Goal: Task Accomplishment & Management: Manage account settings

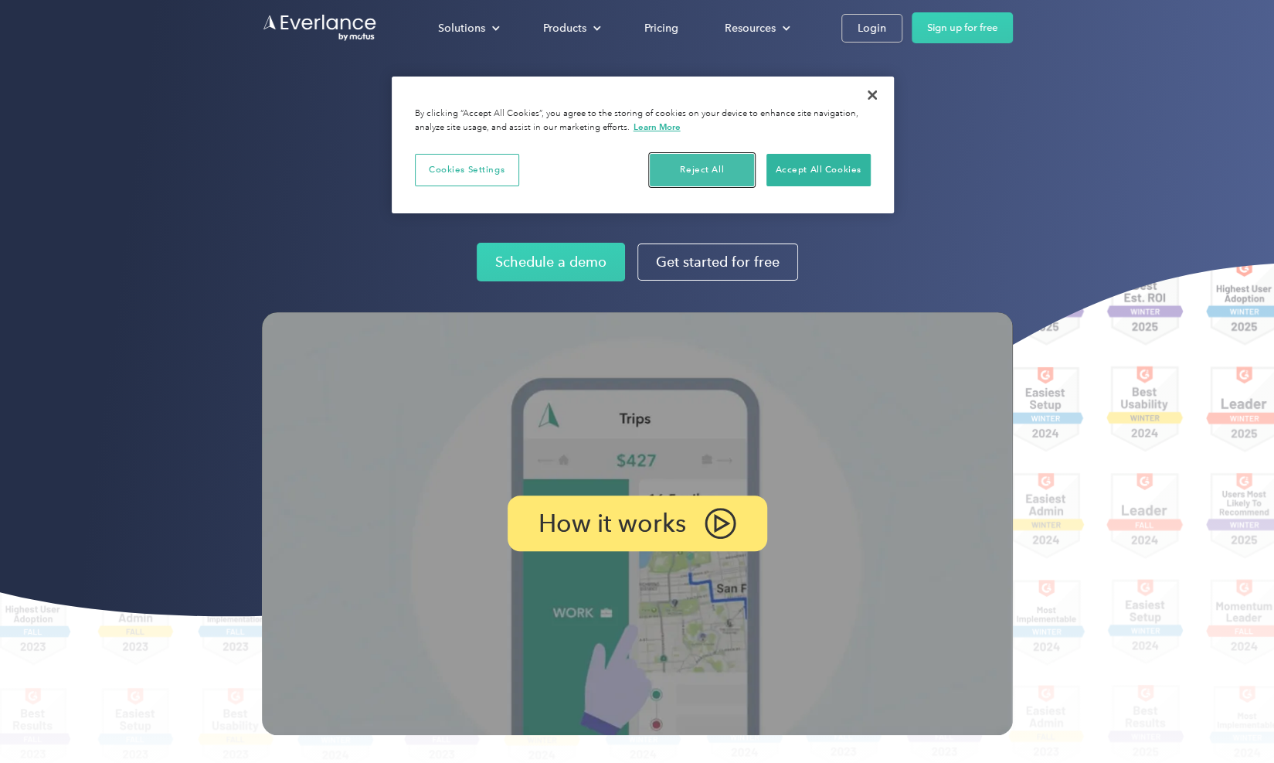
click at [705, 165] on button "Reject All" at bounding box center [702, 170] width 104 height 32
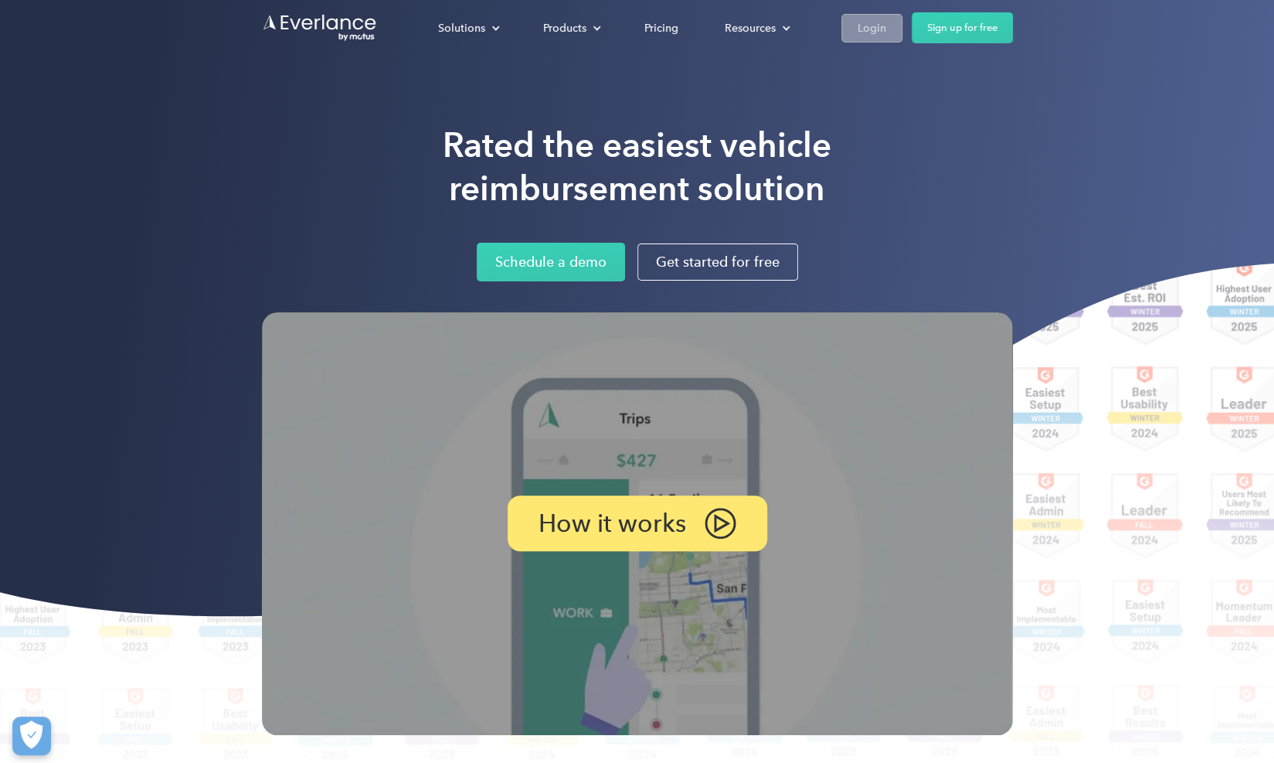
click at [870, 21] on div "Login" at bounding box center [872, 28] width 29 height 19
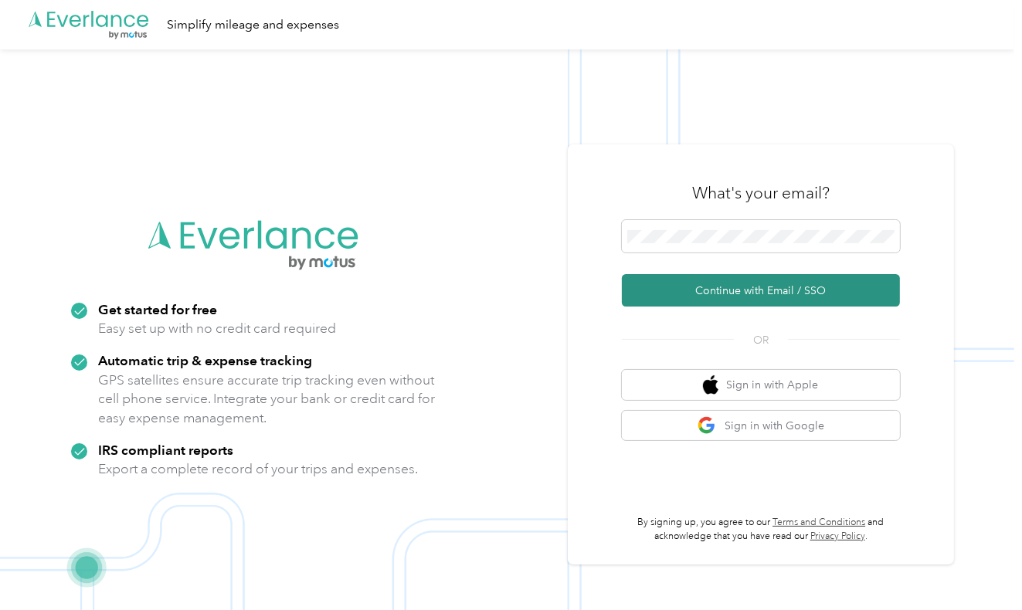
click at [785, 294] on button "Continue with Email / SSO" at bounding box center [761, 290] width 278 height 32
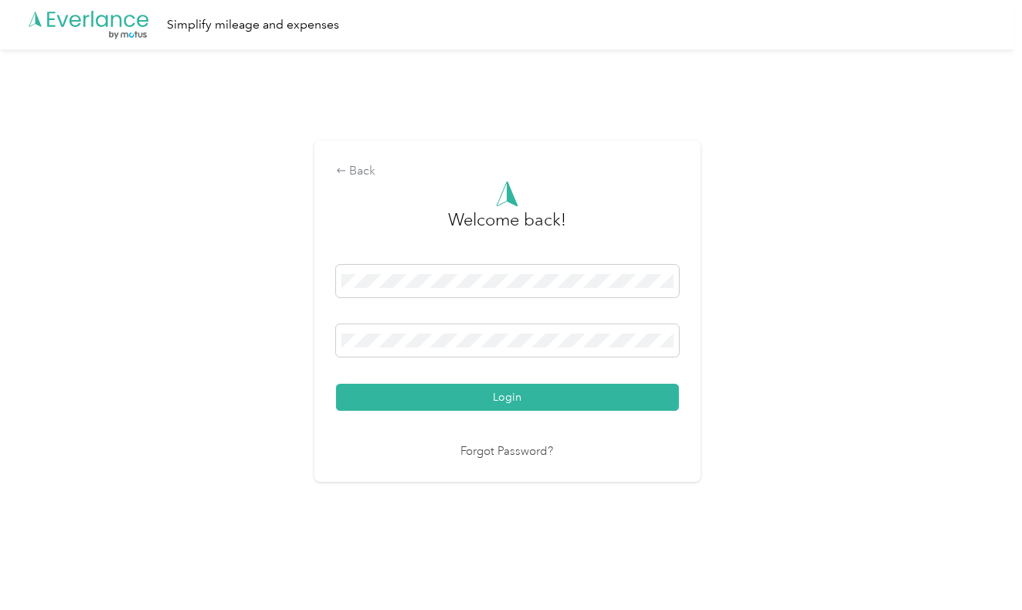
click at [489, 395] on button "Login" at bounding box center [507, 397] width 343 height 27
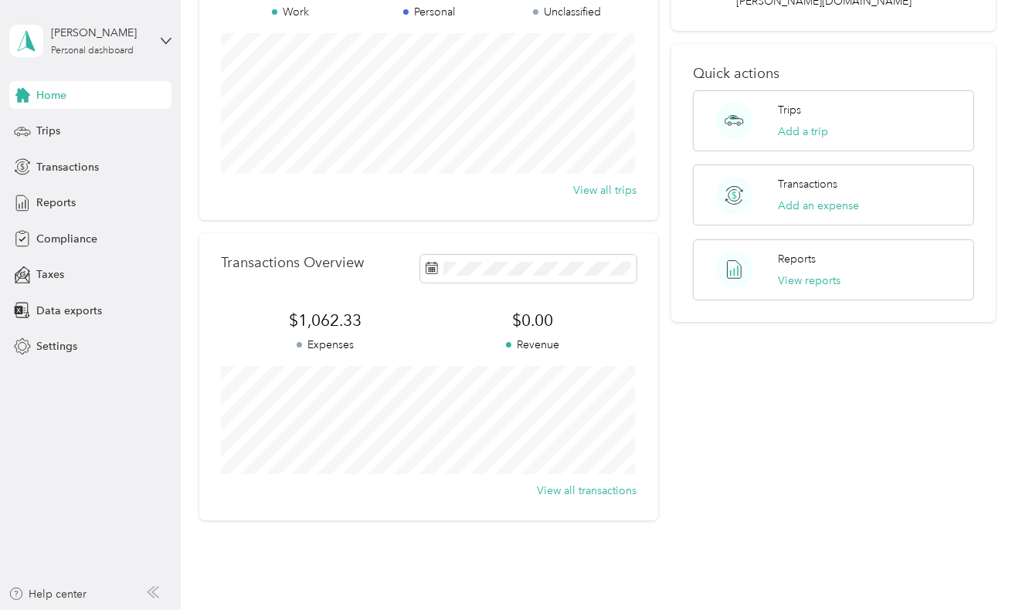
scroll to position [185, 0]
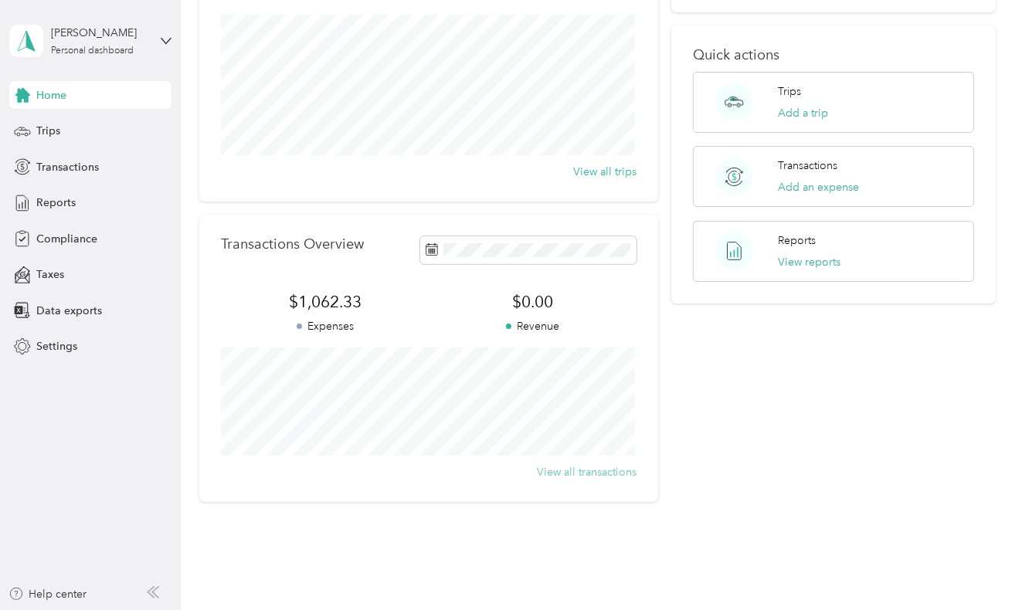
click at [581, 474] on button "View all transactions" at bounding box center [587, 472] width 100 height 16
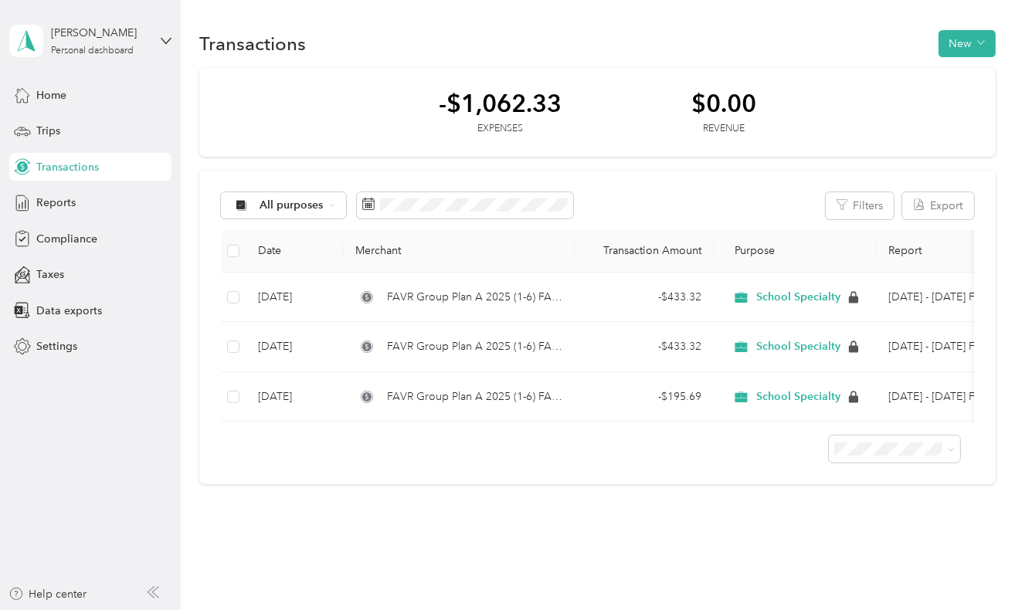
scroll to position [41, 0]
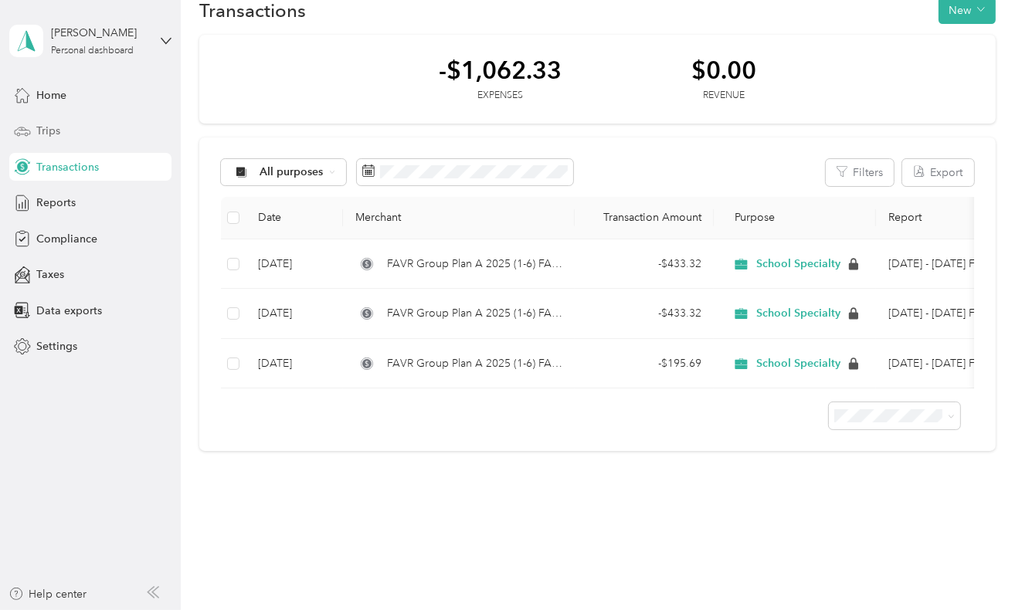
click at [58, 131] on span "Trips" at bounding box center [48, 131] width 24 height 16
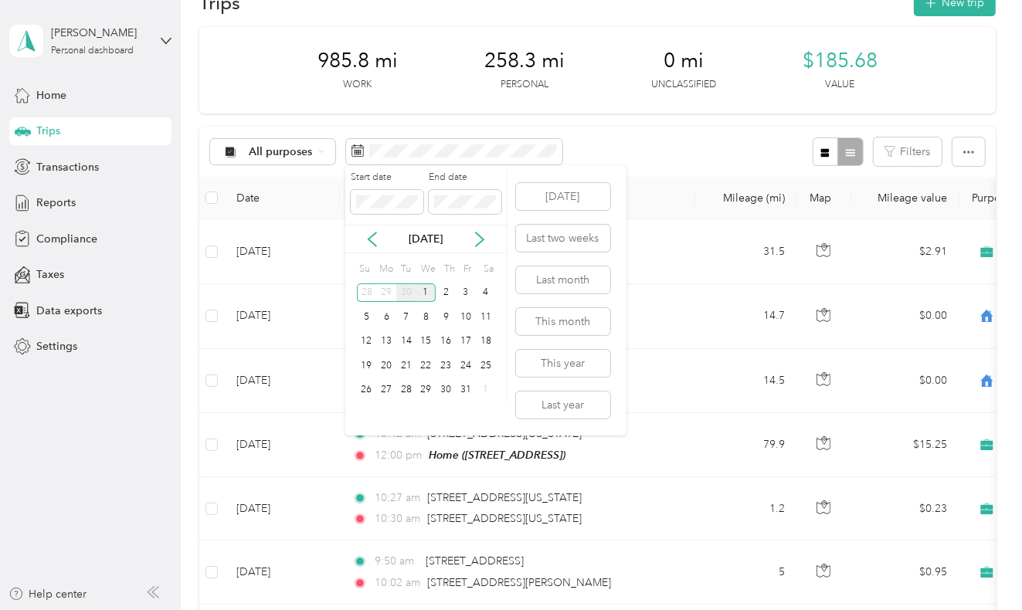
click at [406, 294] on div "30" at bounding box center [406, 293] width 20 height 19
click at [389, 288] on div "1" at bounding box center [386, 293] width 20 height 19
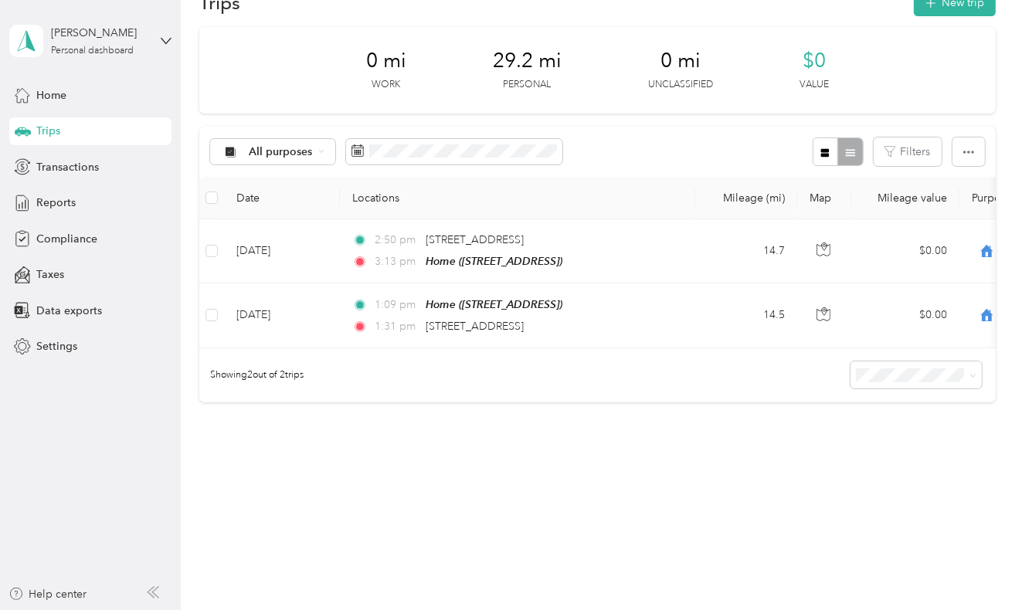
click at [647, 131] on div "All purposes Filters" at bounding box center [597, 152] width 796 height 50
click at [486, 494] on div "Trips New trip 0 mi Work 29.2 mi Personal 0 mi Unclassified $0 Value All purpos…" at bounding box center [598, 249] width 834 height 581
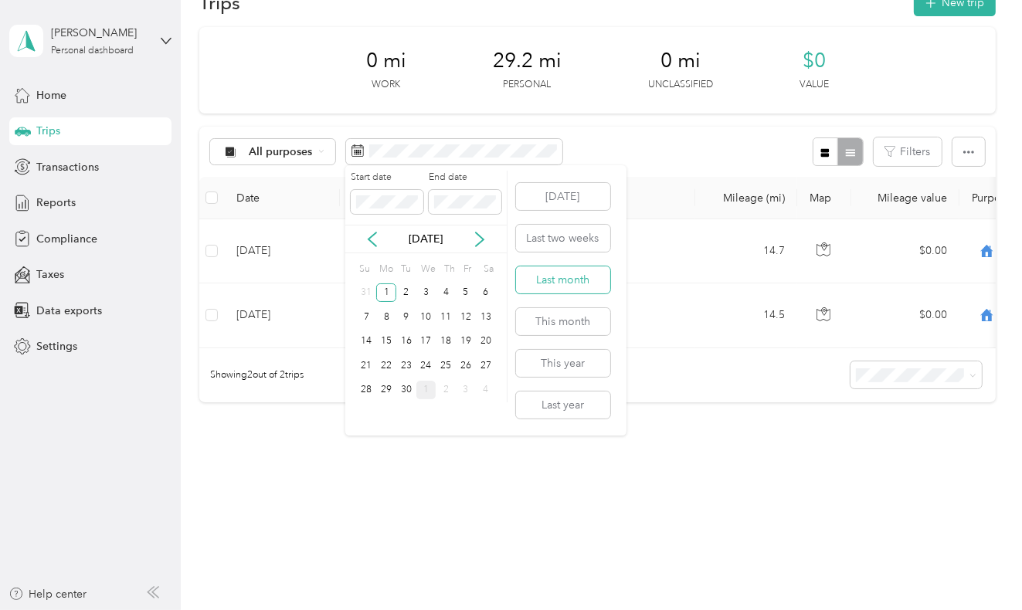
click at [539, 277] on button "Last month" at bounding box center [563, 280] width 94 height 27
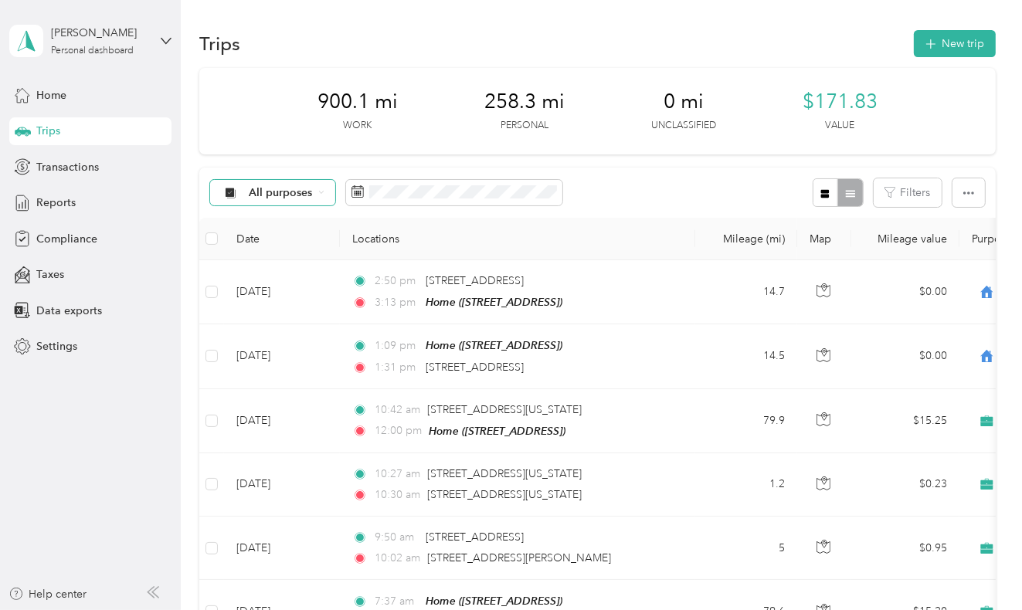
click at [316, 193] on div "All purposes" at bounding box center [272, 193] width 125 height 26
click at [281, 274] on span "School Specialty" at bounding box center [291, 275] width 84 height 16
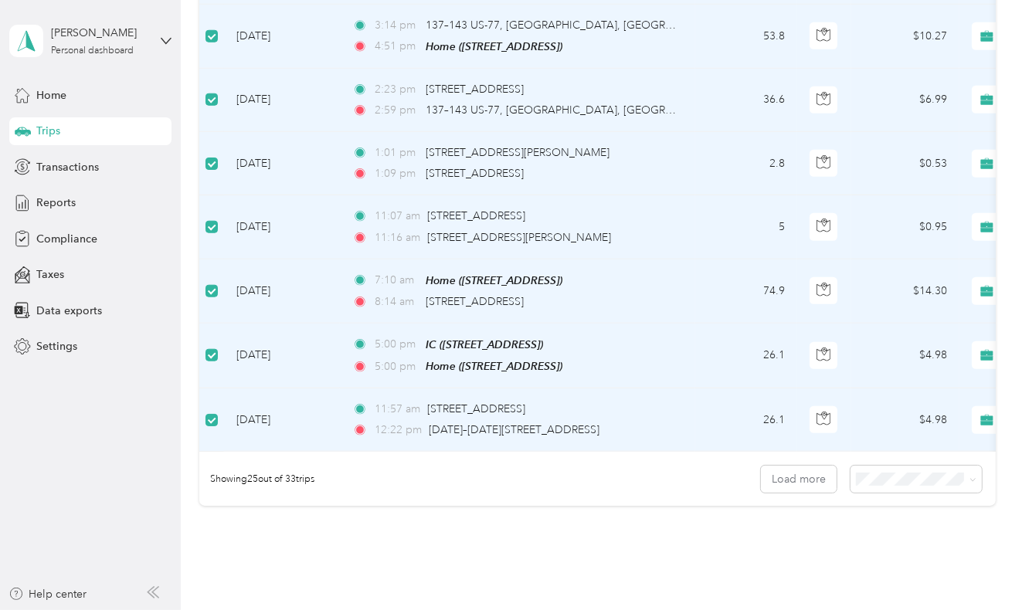
scroll to position [1422, 0]
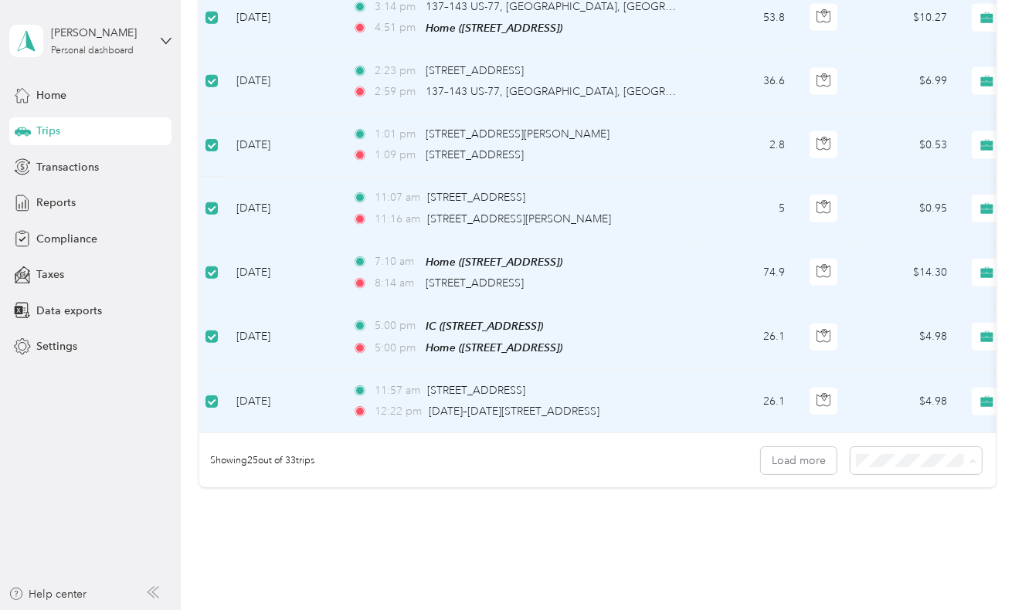
click at [879, 533] on span "100 per load" at bounding box center [891, 535] width 63 height 13
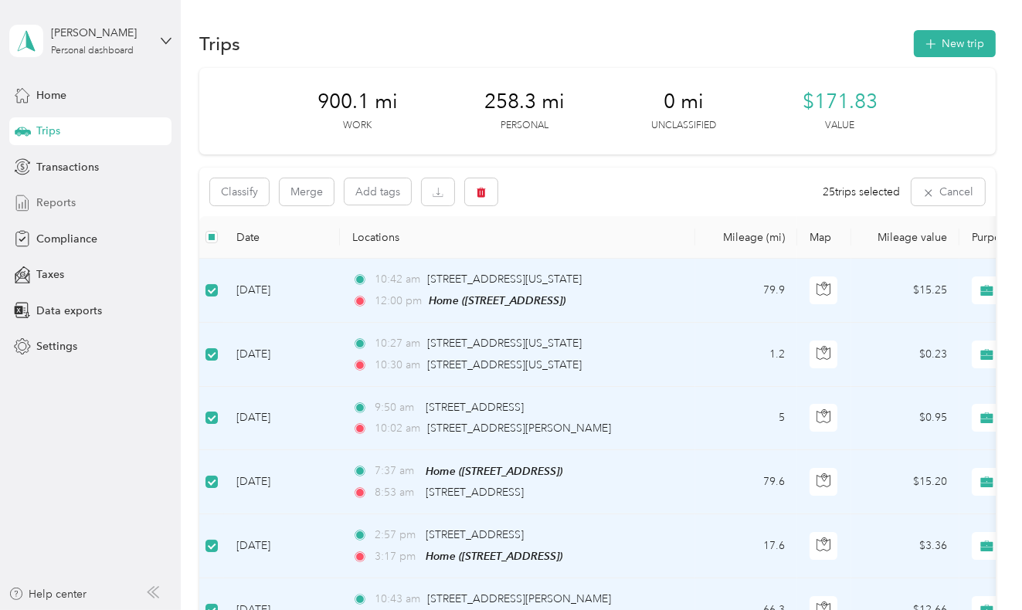
click at [69, 192] on div "Reports" at bounding box center [90, 203] width 162 height 28
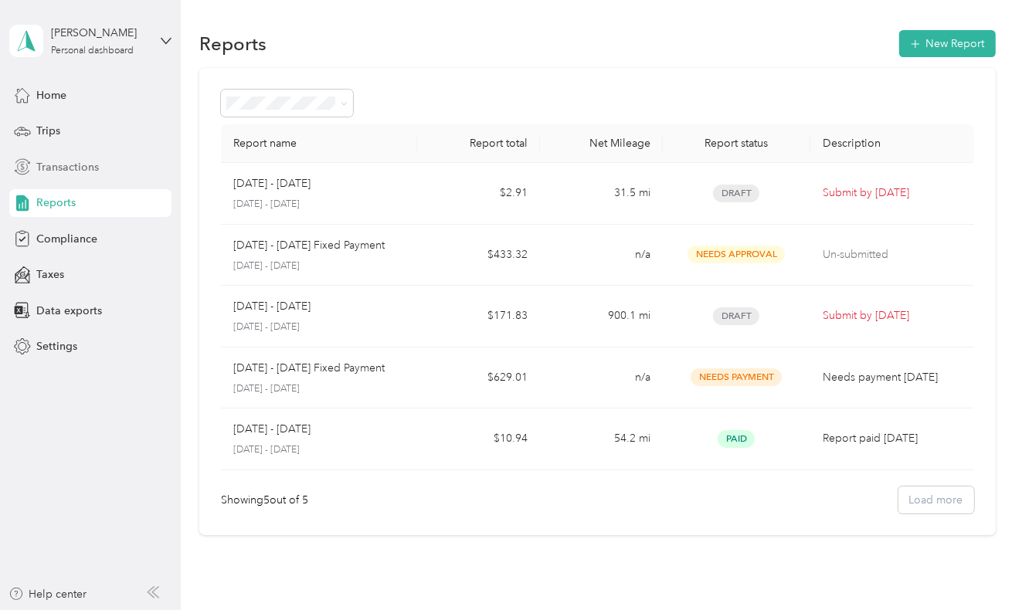
click at [91, 158] on div "Transactions" at bounding box center [90, 167] width 162 height 28
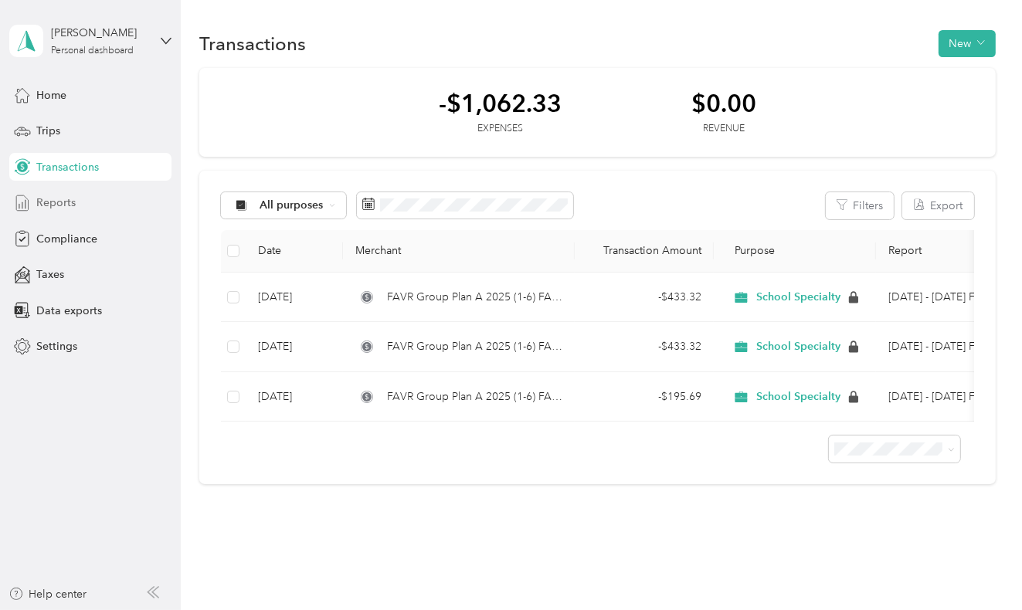
click at [39, 206] on span "Reports" at bounding box center [55, 203] width 39 height 16
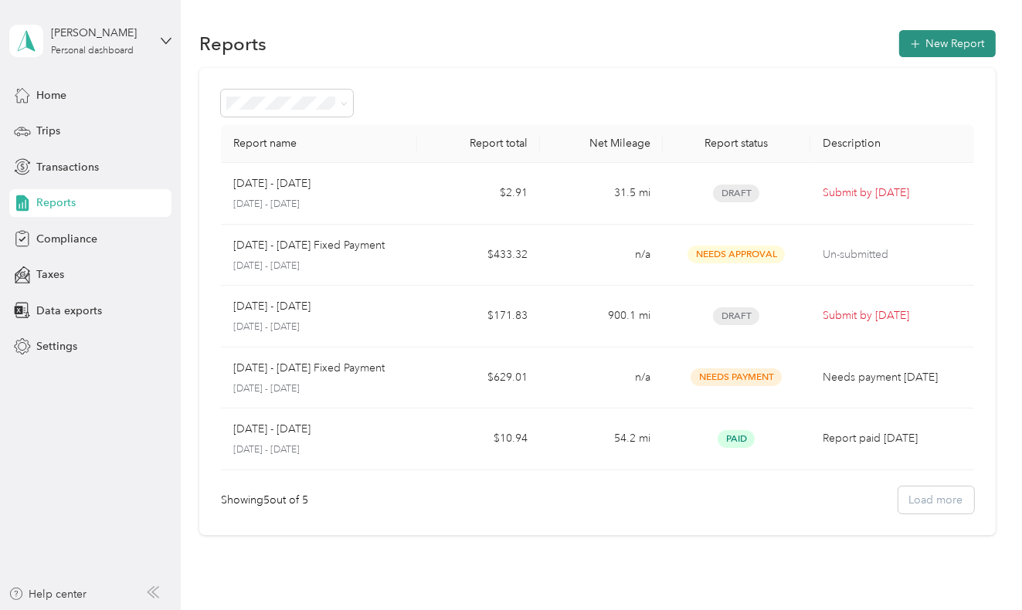
click at [918, 43] on icon "button" at bounding box center [915, 43] width 15 height 15
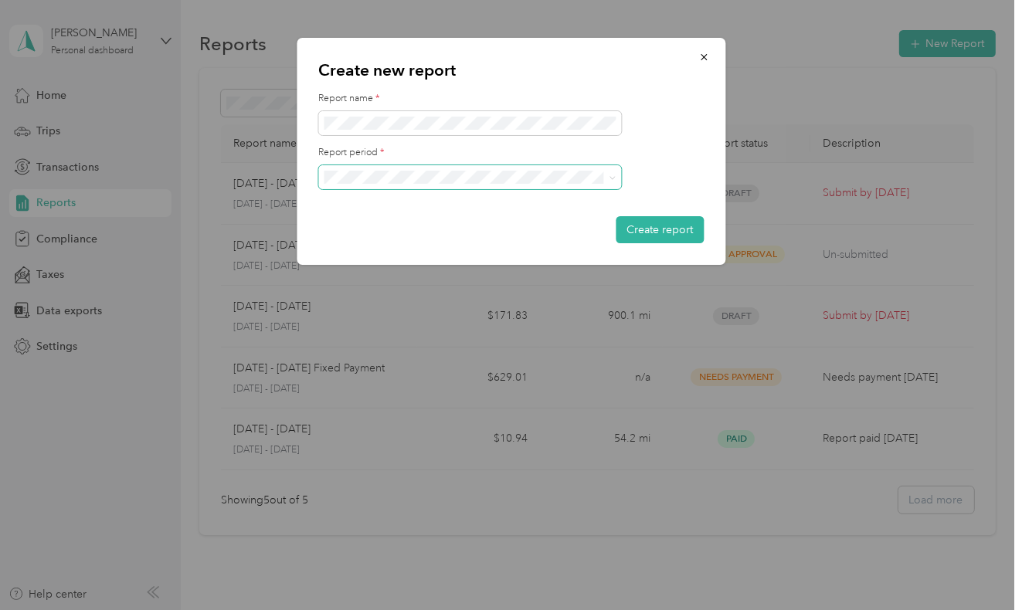
click at [465, 166] on span at bounding box center [469, 177] width 303 height 25
click at [608, 179] on span at bounding box center [610, 177] width 12 height 11
click at [607, 179] on span at bounding box center [610, 177] width 12 height 11
click at [612, 179] on icon at bounding box center [612, 178] width 7 height 7
click at [414, 226] on div "Sep 1 - 30, 2025" at bounding box center [469, 231] width 281 height 16
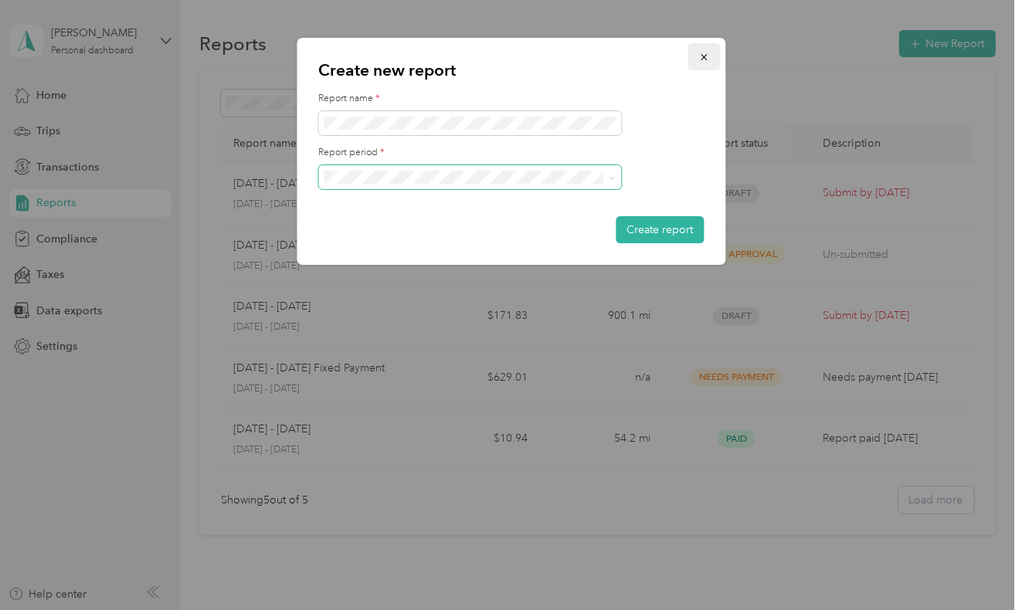
click at [707, 60] on icon "button" at bounding box center [704, 57] width 11 height 11
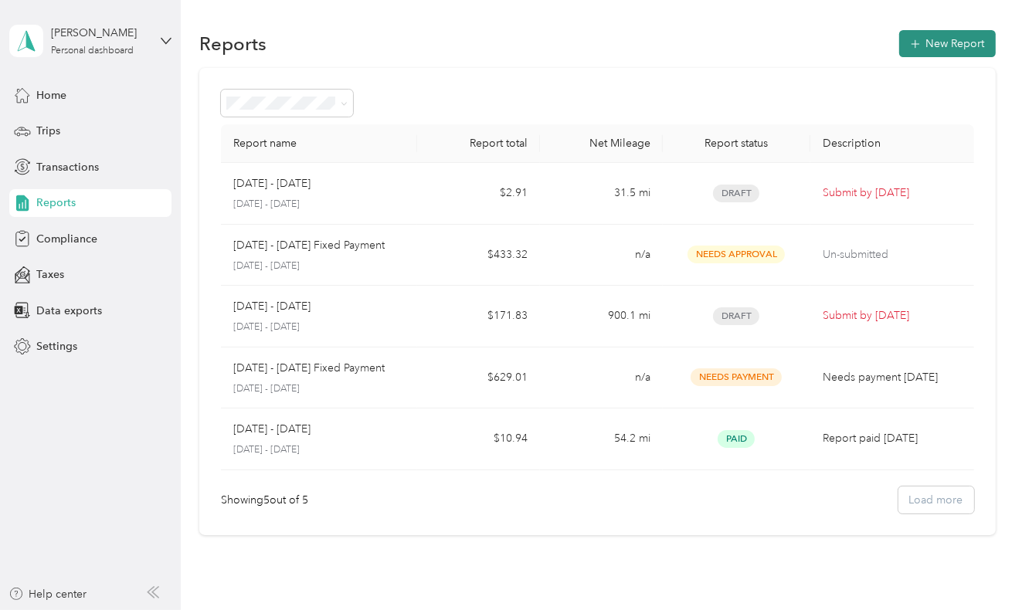
click at [911, 36] on button "New Report" at bounding box center [947, 43] width 97 height 27
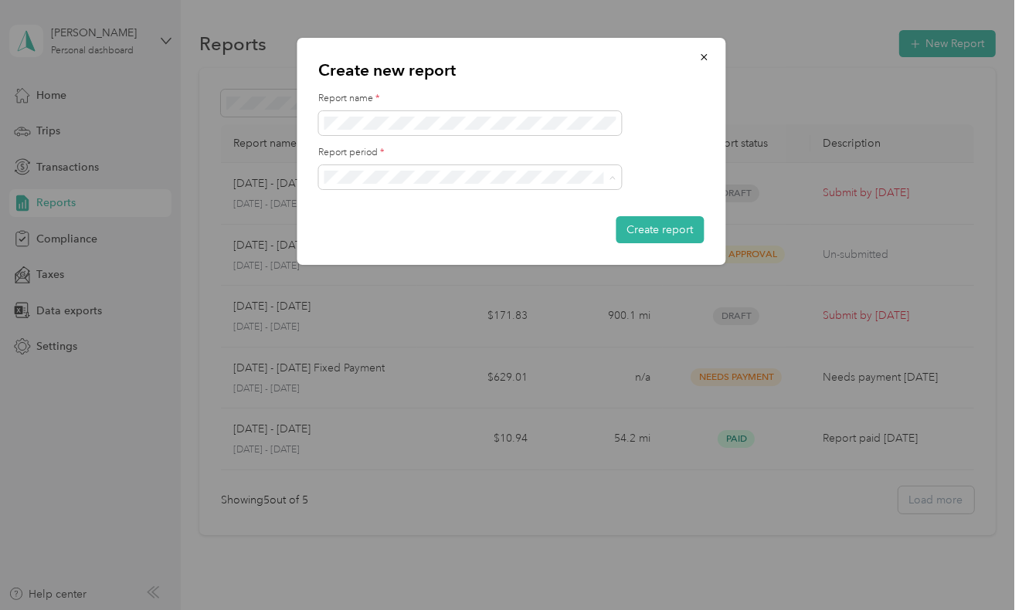
click at [359, 236] on li "Sep 1 - 30, 2025" at bounding box center [469, 231] width 303 height 27
click at [704, 55] on icon "button" at bounding box center [704, 57] width 11 height 11
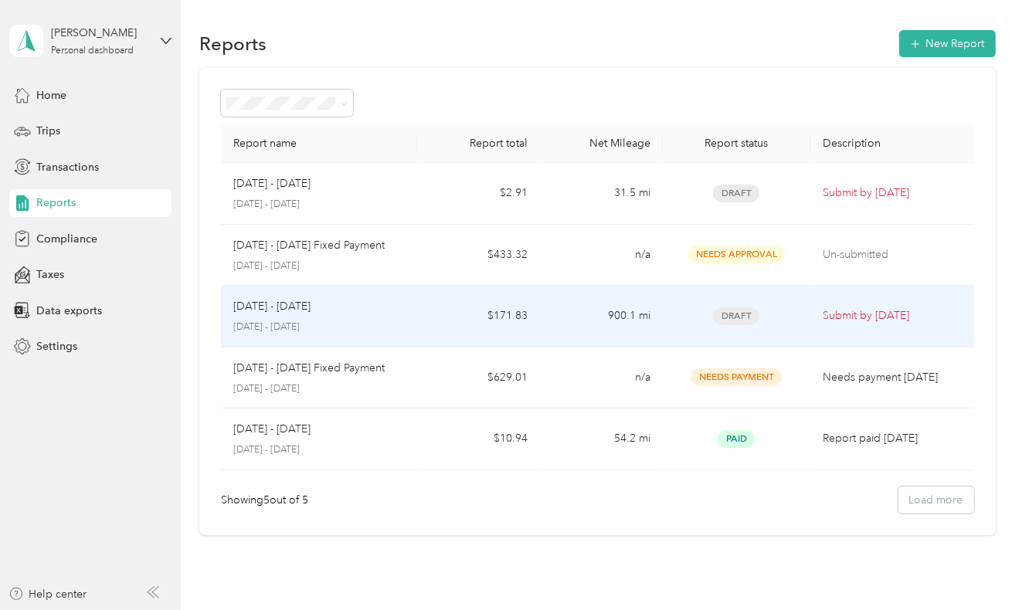
click at [367, 324] on p "September 1 - 30, 2025" at bounding box center [319, 328] width 172 height 14
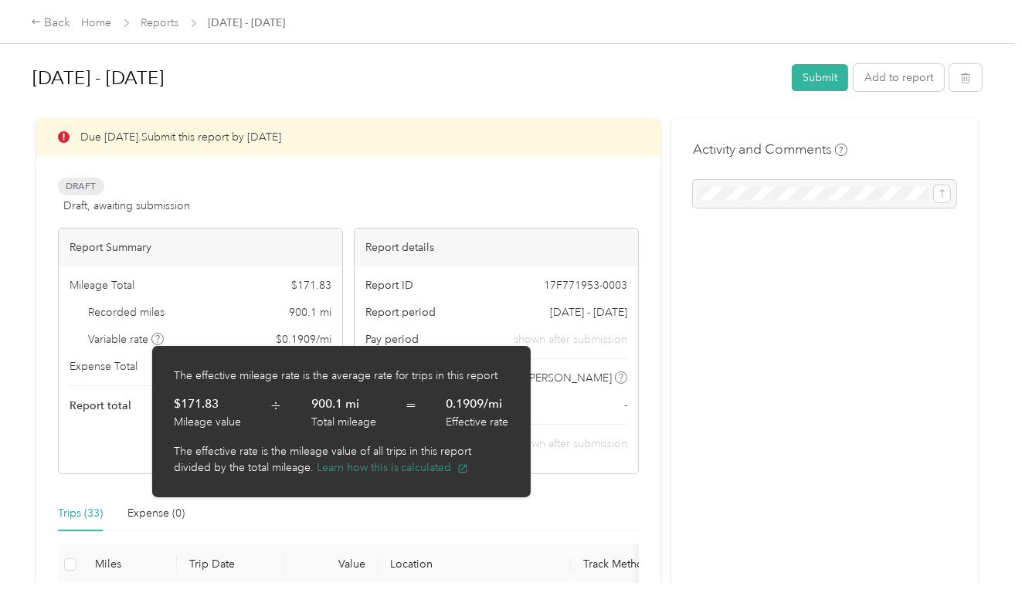
click at [357, 469] on button "Learn how this is calculated" at bounding box center [392, 468] width 151 height 16
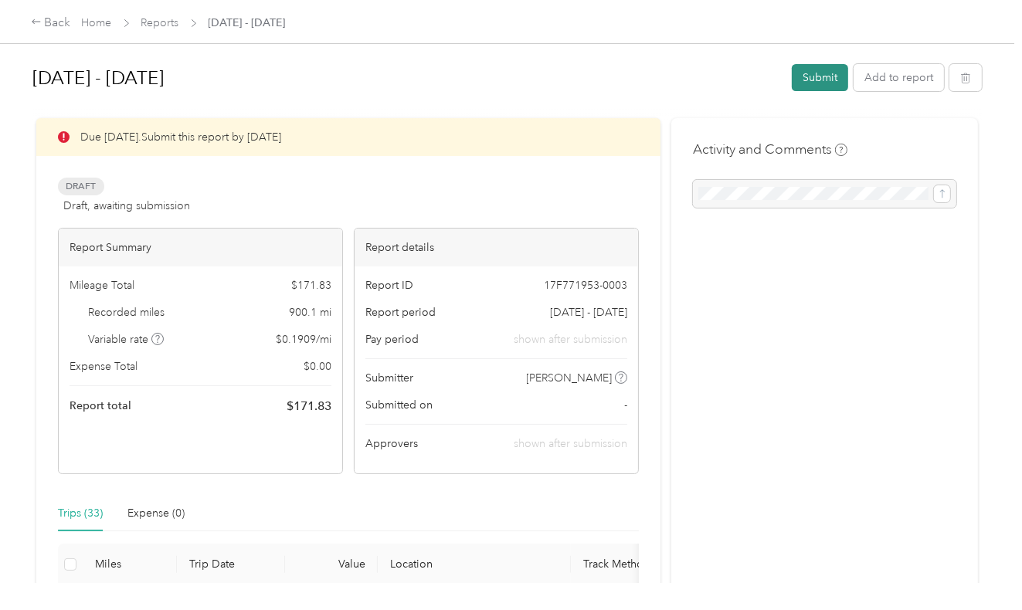
click at [827, 78] on button "Submit" at bounding box center [820, 77] width 56 height 27
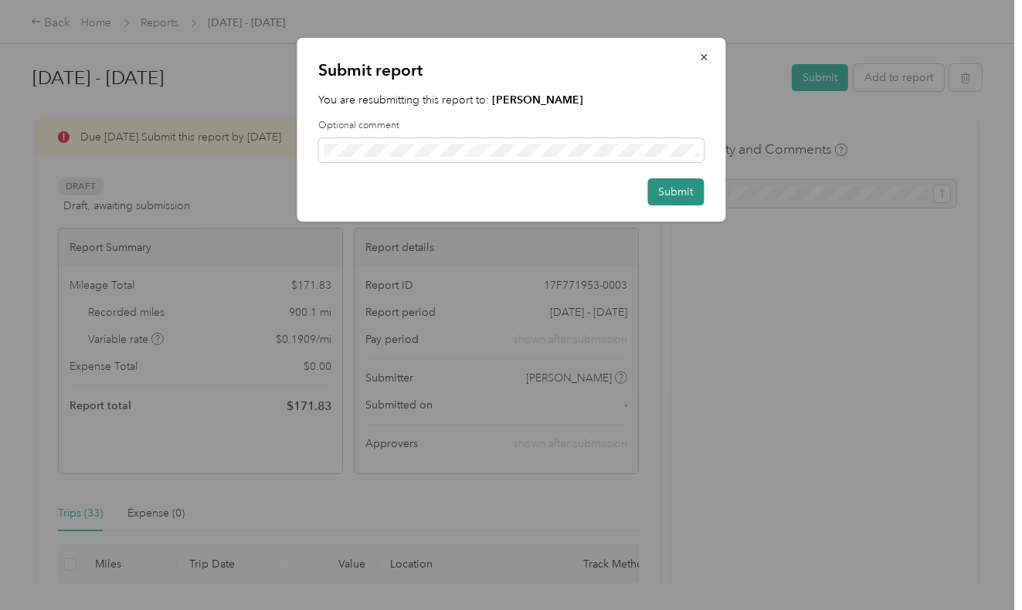
click at [685, 192] on button "Submit" at bounding box center [676, 192] width 56 height 27
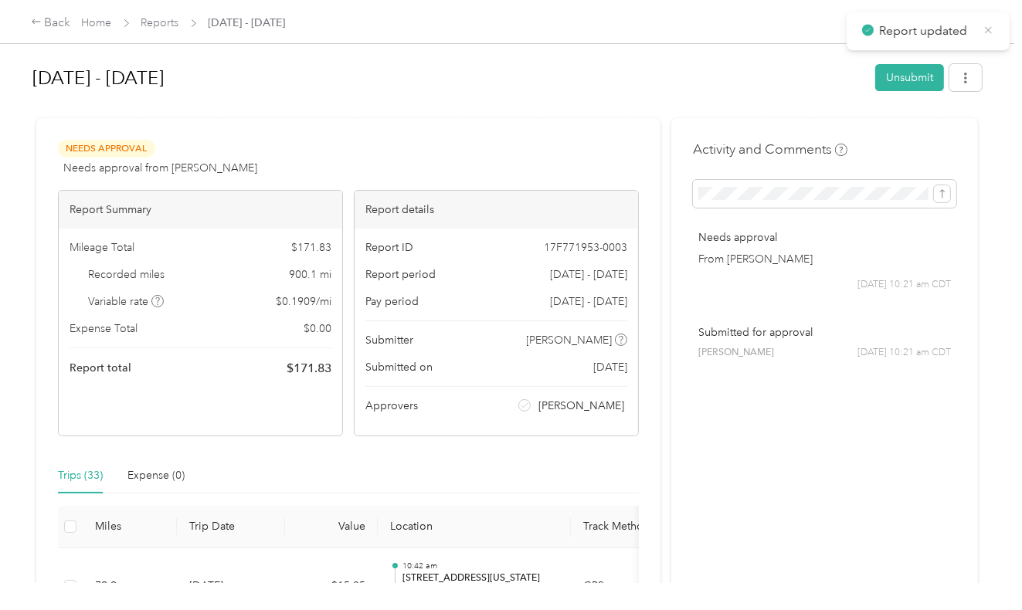
click at [989, 29] on icon at bounding box center [989, 30] width 12 height 14
click at [175, 22] on link "Reports" at bounding box center [160, 22] width 38 height 13
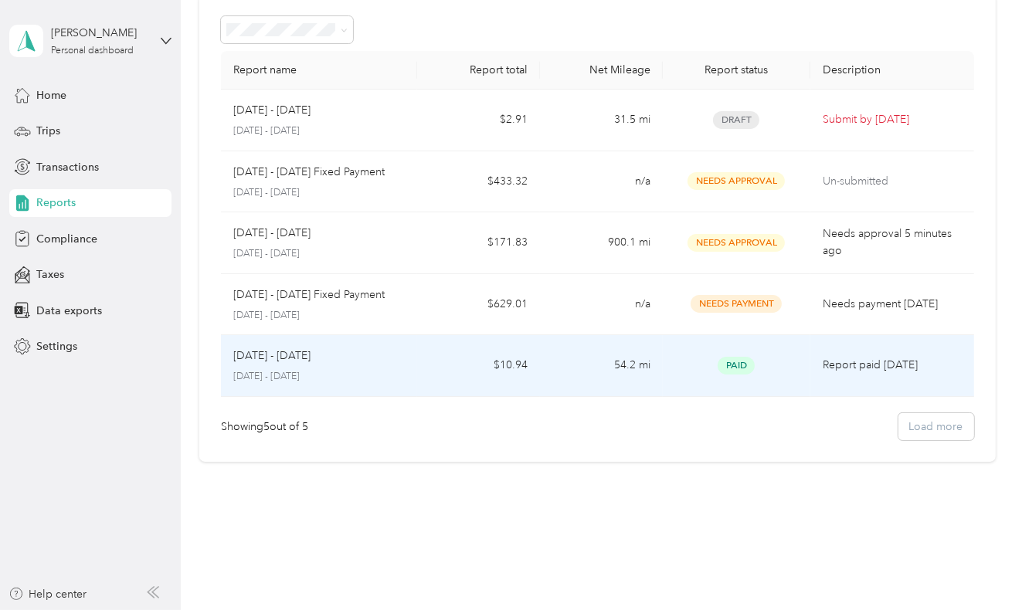
scroll to position [91, 0]
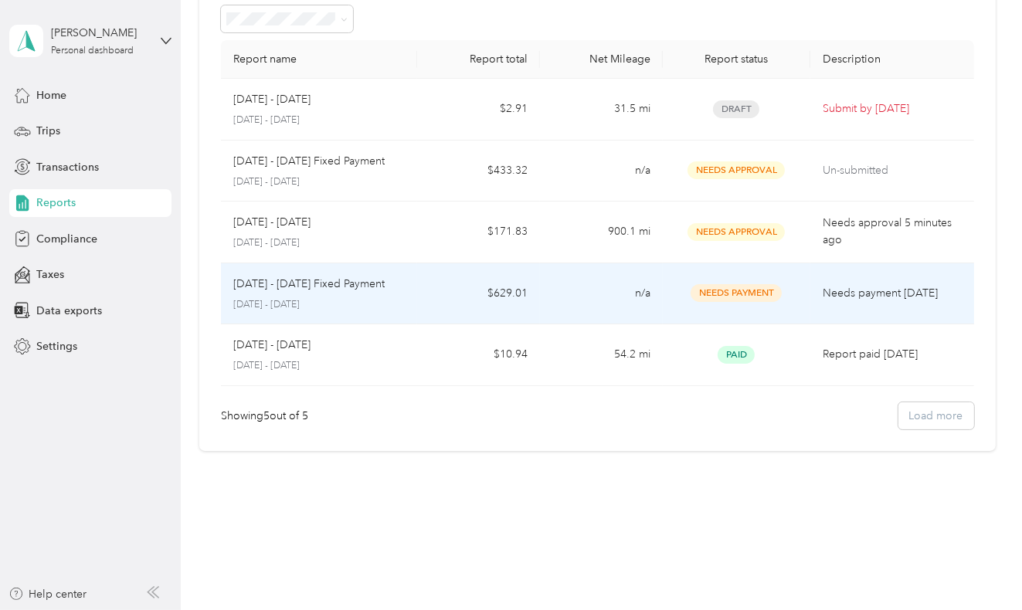
click at [553, 283] on td "n/a" at bounding box center [601, 295] width 123 height 62
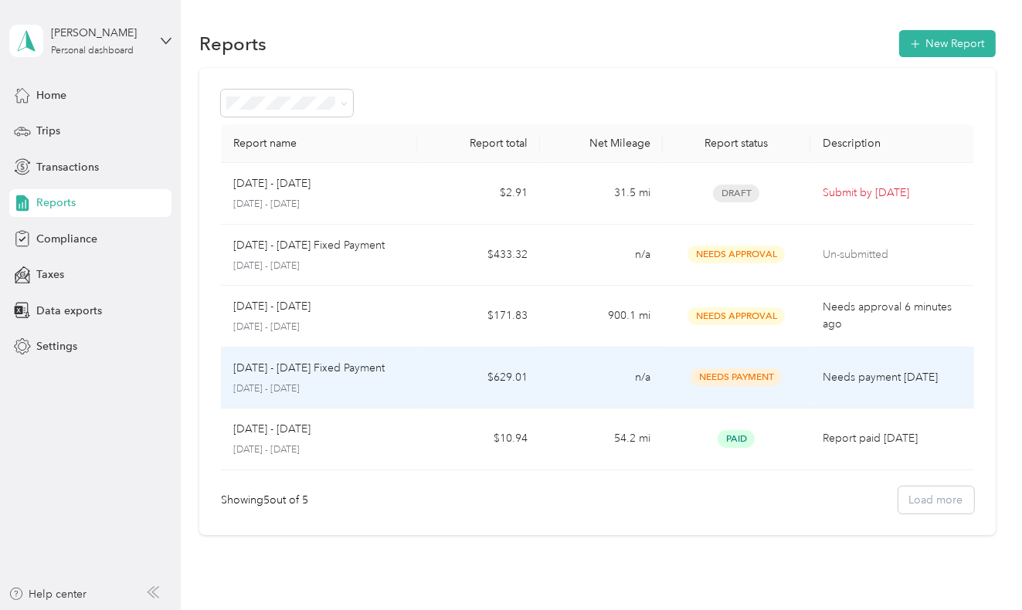
click at [579, 366] on td "n/a" at bounding box center [601, 379] width 123 height 62
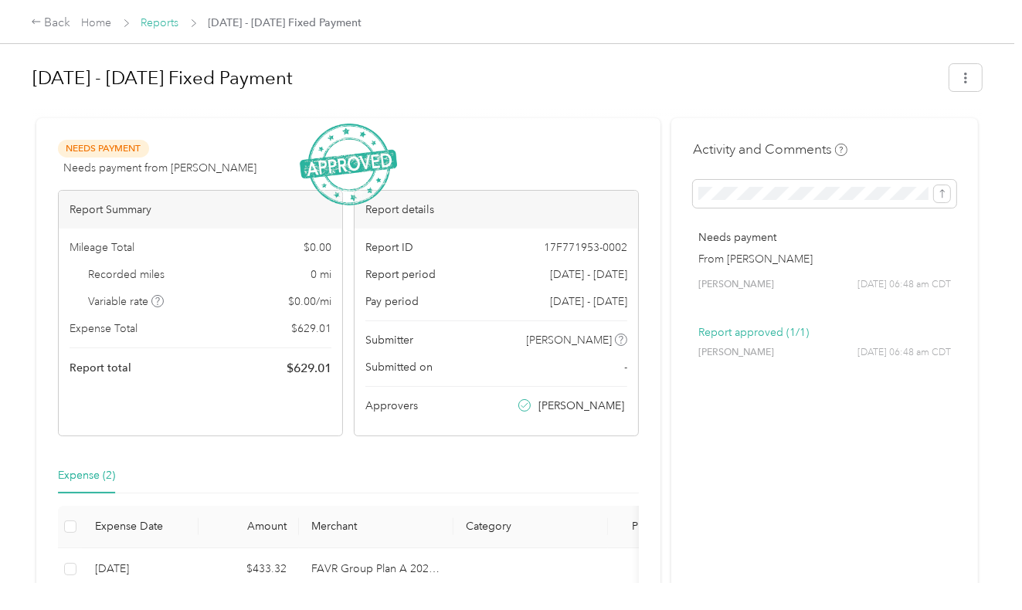
click at [167, 22] on link "Reports" at bounding box center [160, 22] width 38 height 13
